Goal: Task Accomplishment & Management: Manage account settings

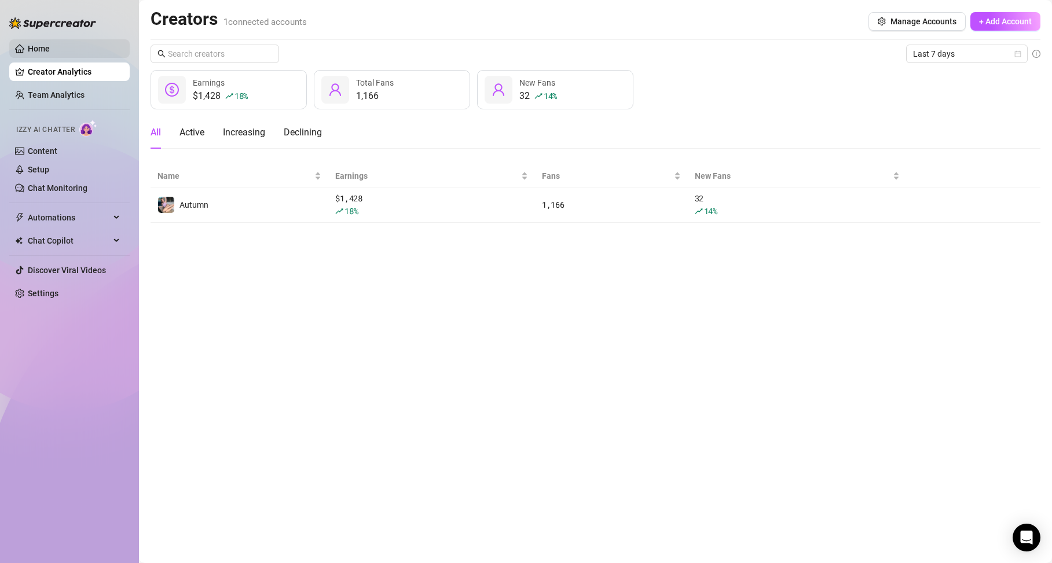
click at [50, 53] on link "Home" at bounding box center [39, 48] width 22 height 9
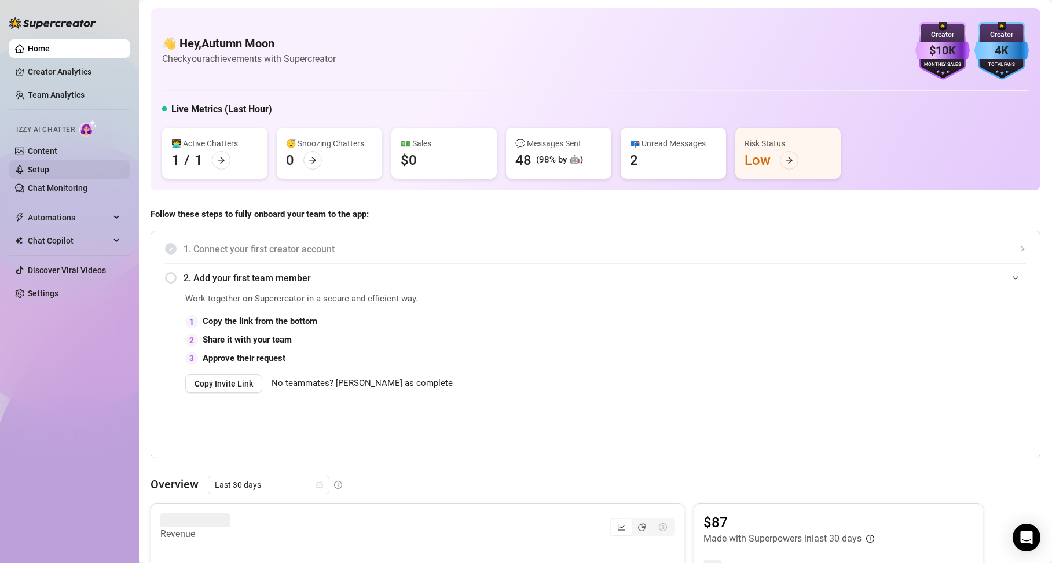
click at [49, 173] on link "Setup" at bounding box center [38, 169] width 21 height 9
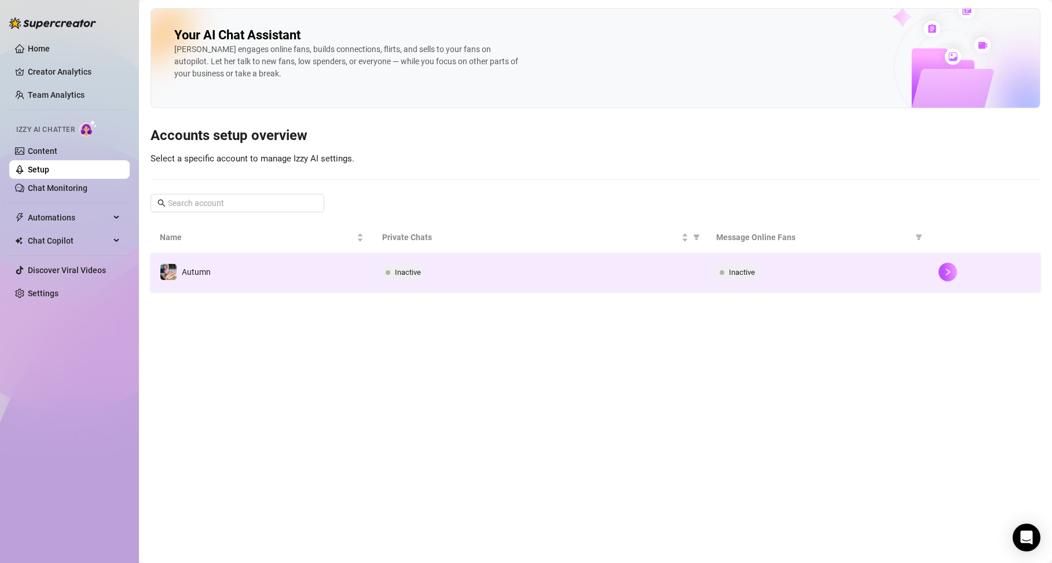
click at [903, 265] on td "Inactive" at bounding box center [818, 273] width 222 height 38
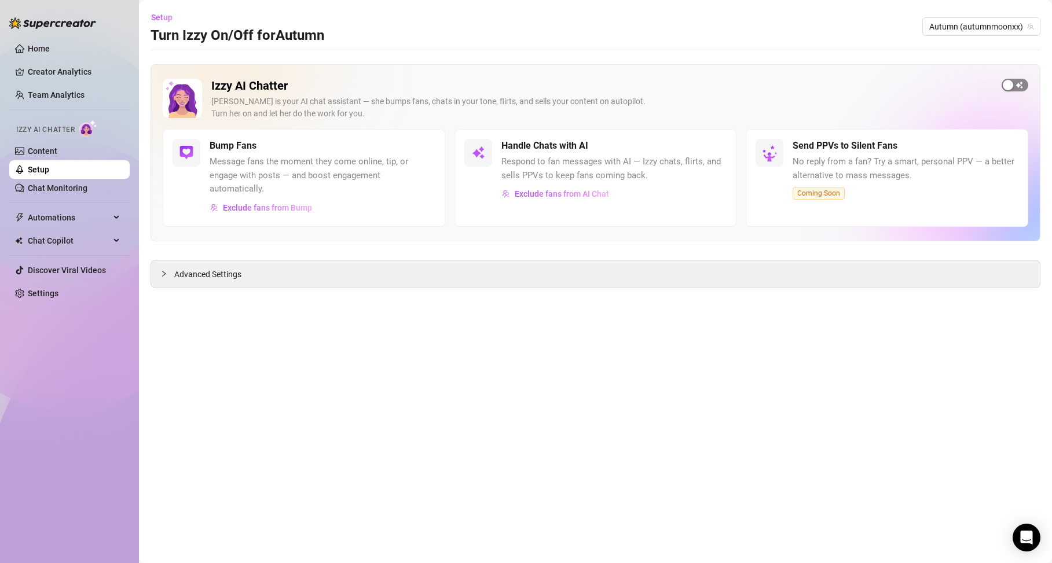
click at [1015, 84] on span "button" at bounding box center [1015, 85] width 27 height 13
